Goal: Entertainment & Leisure: Consume media (video, audio)

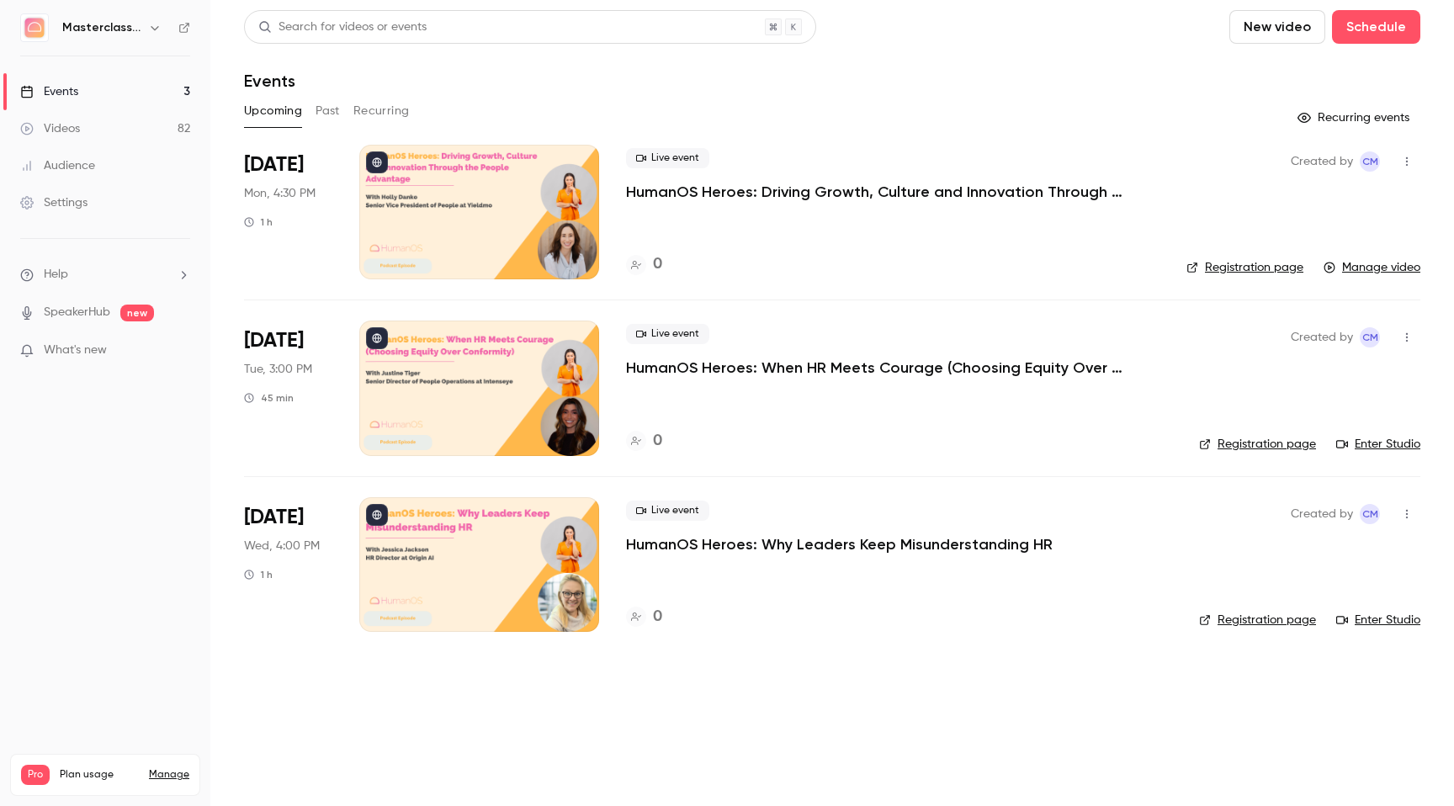
click at [78, 138] on link "Videos 82" at bounding box center [105, 128] width 210 height 37
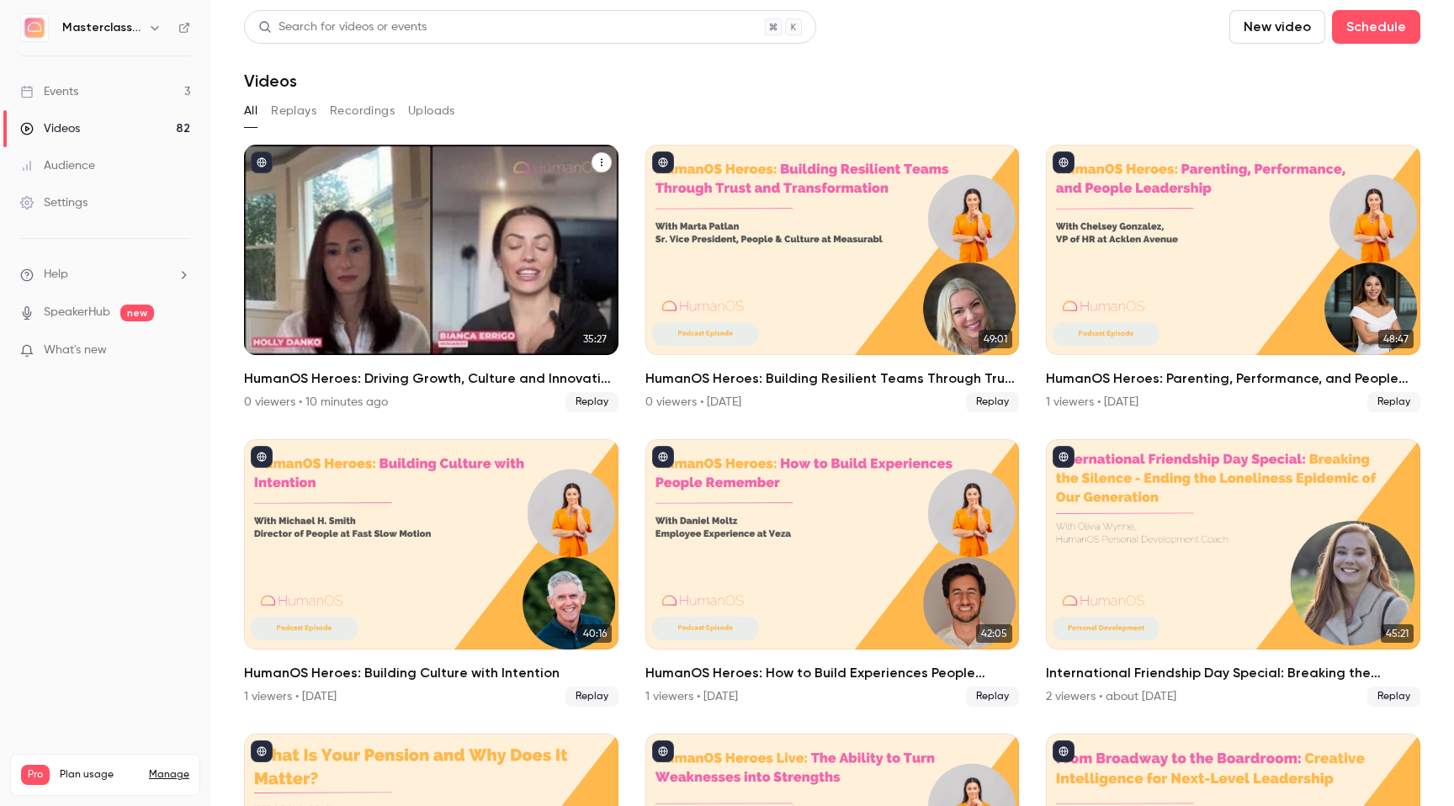
click at [403, 266] on div "HumanOS Heroes: Driving Growth, Culture and Innovation Through the People Advan…" at bounding box center [431, 250] width 374 height 210
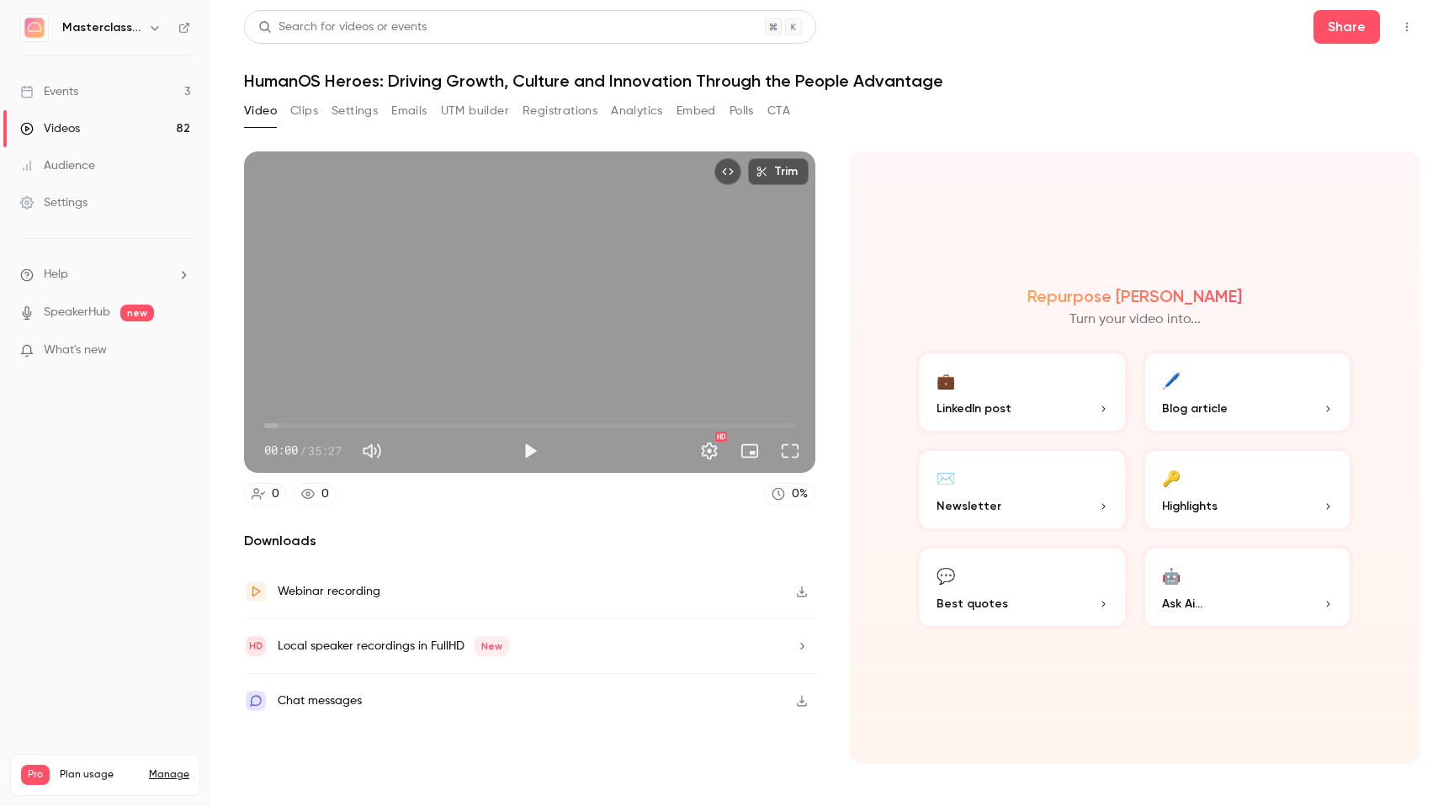
click at [804, 586] on icon "button" at bounding box center [801, 592] width 13 height 12
